Goal: Task Accomplishment & Management: Manage account settings

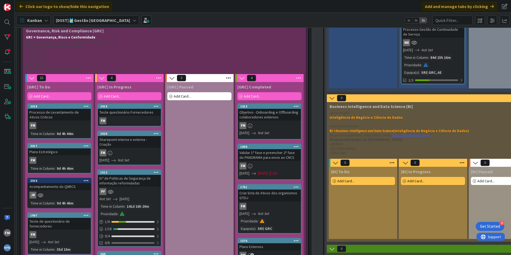
scroll to position [241, 0]
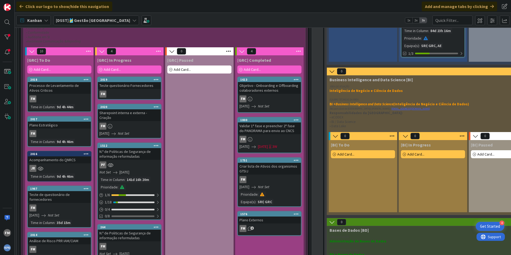
click at [153, 67] on div at bounding box center [156, 80] width 10 height 4
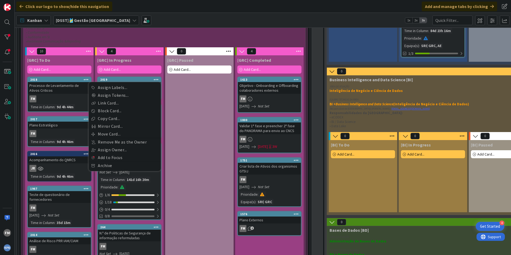
click at [119, 67] on div "2019 Assign Labels... Assign Tokens... Link Card... Block Card... Copy Card... …" at bounding box center [129, 88] width 64 height 23
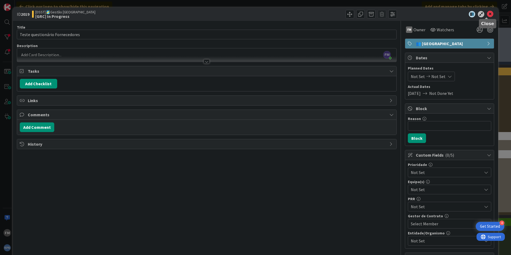
click at [200, 14] on icon at bounding box center [490, 14] width 6 height 6
drag, startPoint x: 106, startPoint y: 79, endPoint x: 489, endPoint y: 13, distance: 388.3
click at [200, 13] on icon at bounding box center [490, 14] width 6 height 6
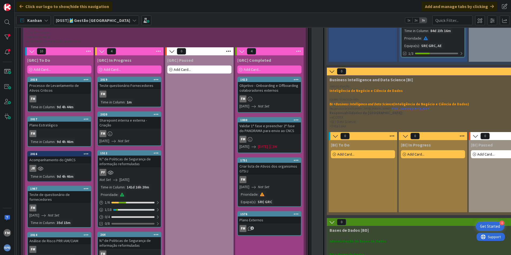
click at [156, 67] on icon at bounding box center [156, 79] width 5 height 4
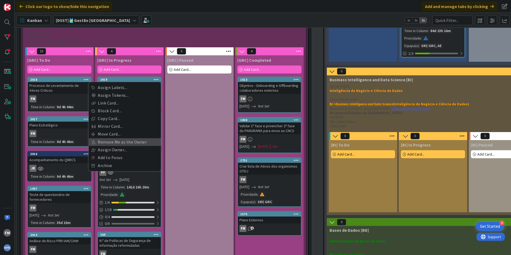
click at [138, 67] on link "Remove Me as the Owner" at bounding box center [125, 142] width 72 height 8
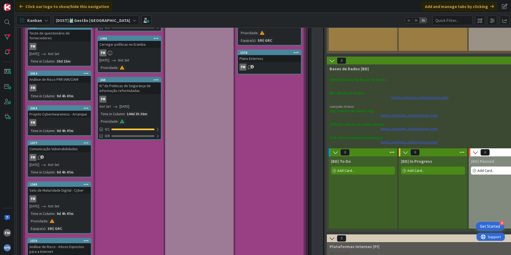
scroll to position [402, 0]
drag, startPoint x: 76, startPoint y: 100, endPoint x: 89, endPoint y: 121, distance: 24.2
click at [89, 67] on div "[GRC] To Do Add Card... 2018 Processo de Levantamento de Ativos Criticos FM Tim…" at bounding box center [59, 85] width 68 height 383
